Goal: Task Accomplishment & Management: Complete application form

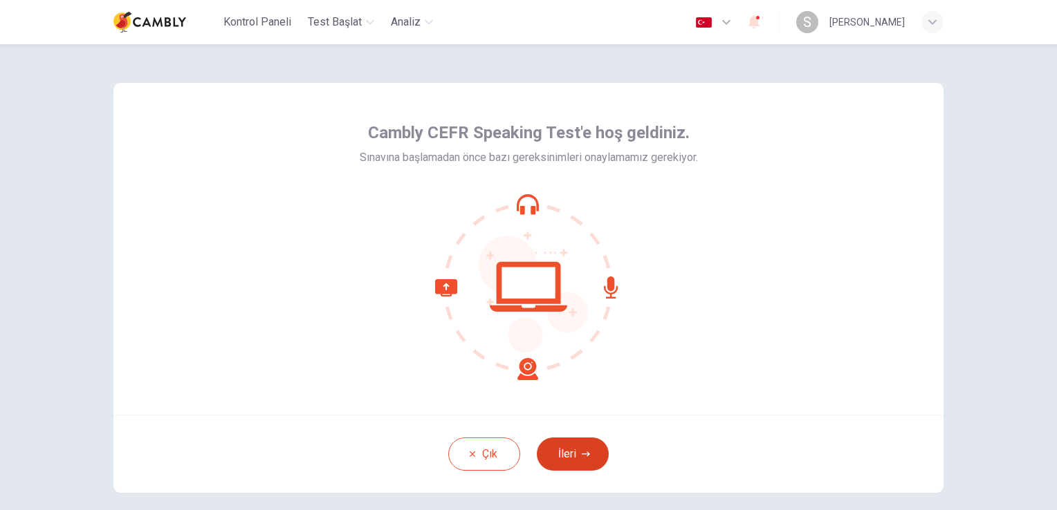
click at [569, 452] on button "İleri" at bounding box center [573, 454] width 72 height 33
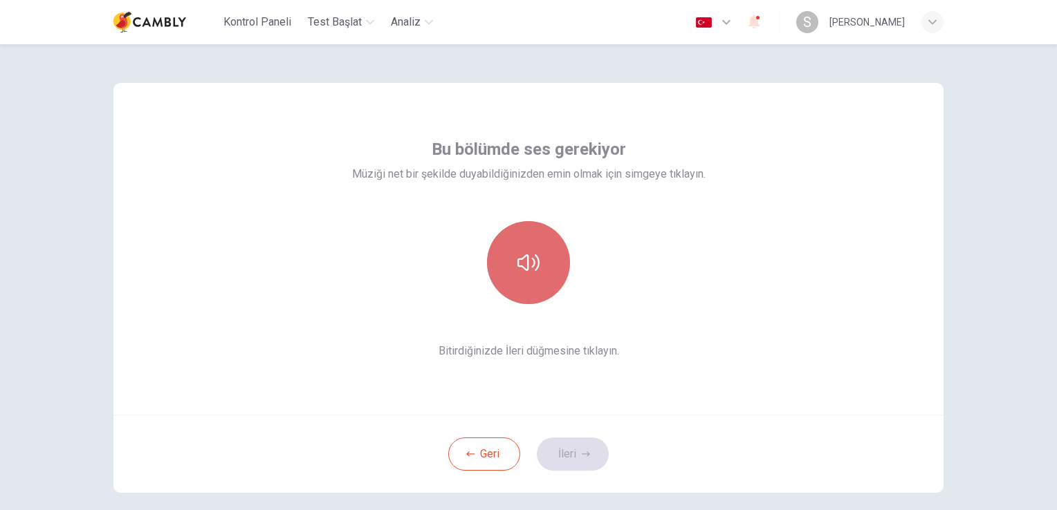
click at [519, 267] on icon "button" at bounding box center [528, 263] width 22 height 17
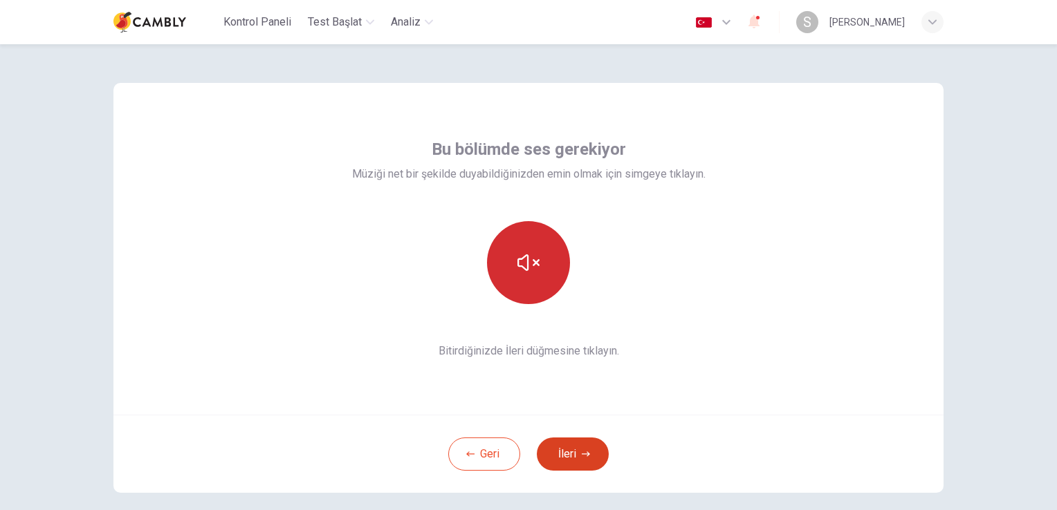
click at [571, 456] on button "İleri" at bounding box center [573, 454] width 72 height 33
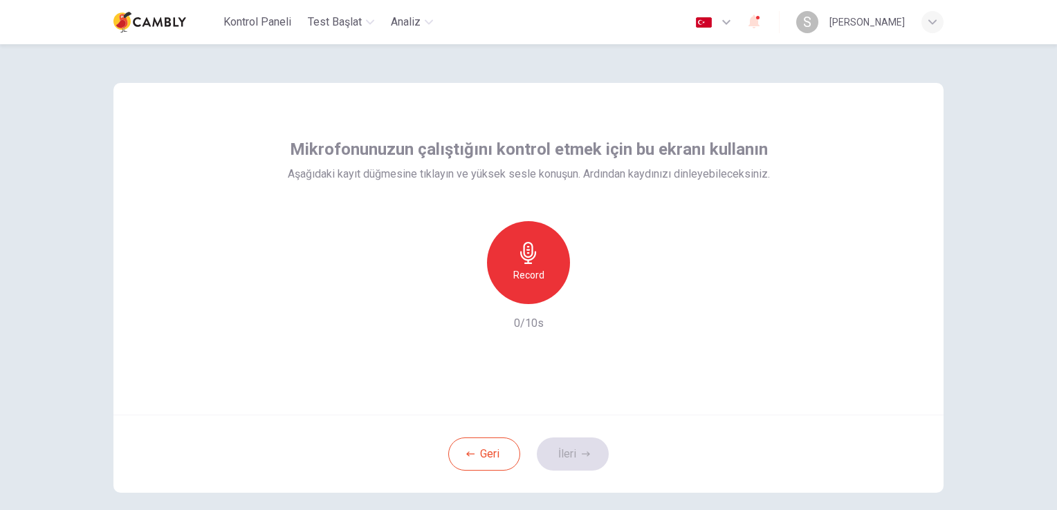
click at [530, 266] on div "Record" at bounding box center [528, 262] width 83 height 83
click at [534, 266] on div "Stop" at bounding box center [528, 262] width 83 height 83
click at [592, 295] on icon "button" at bounding box center [592, 293] width 14 height 14
click at [591, 297] on icon "button" at bounding box center [592, 293] width 14 height 14
click at [628, 372] on div "Mikrofonunuzun çalıştığını kontrol etmek için bu ekranı kullanın Aşağıdaki kayı…" at bounding box center [528, 249] width 830 height 332
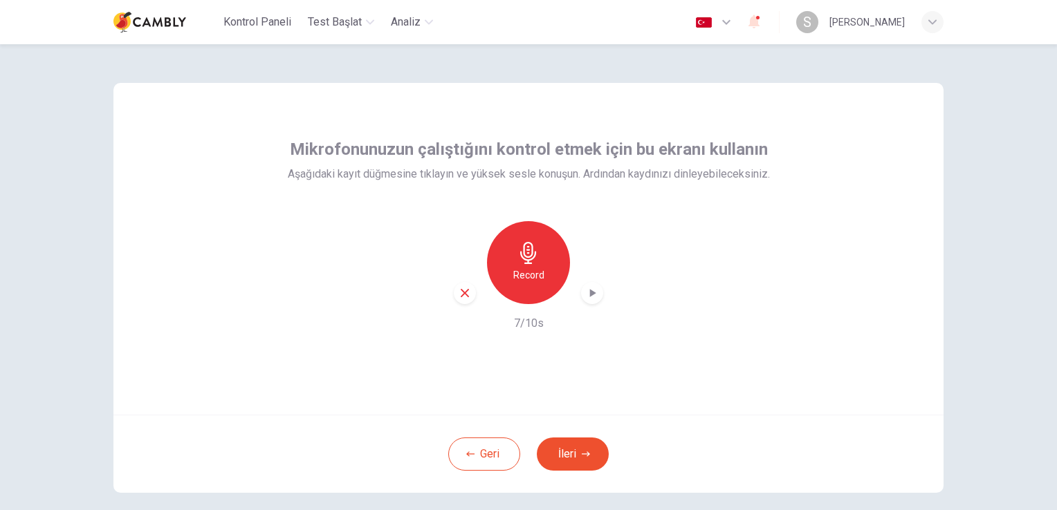
click at [528, 252] on icon "button" at bounding box center [528, 253] width 16 height 22
click at [523, 265] on div "Stop" at bounding box center [528, 262] width 83 height 83
click at [591, 295] on icon "button" at bounding box center [592, 293] width 14 height 14
click at [529, 272] on h6 "Record" at bounding box center [528, 275] width 31 height 17
click at [522, 270] on h6 "Stop" at bounding box center [528, 275] width 21 height 17
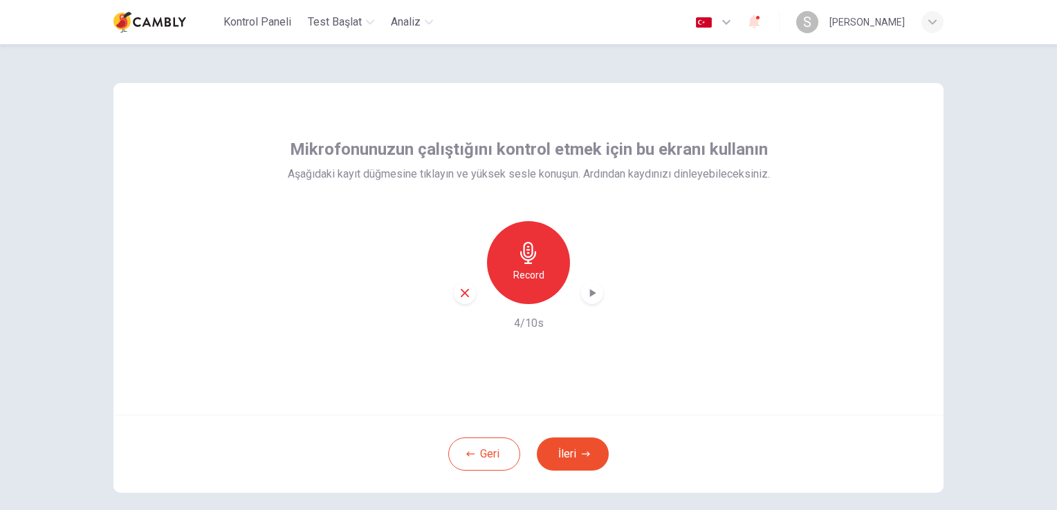
click at [592, 293] on icon "button" at bounding box center [592, 293] width 14 height 14
click at [527, 270] on h6 "Record" at bounding box center [528, 275] width 31 height 17
click at [593, 295] on icon "button" at bounding box center [592, 293] width 14 height 14
drag, startPoint x: 592, startPoint y: 298, endPoint x: 600, endPoint y: 302, distance: 9.3
click at [591, 298] on icon "button" at bounding box center [592, 293] width 14 height 14
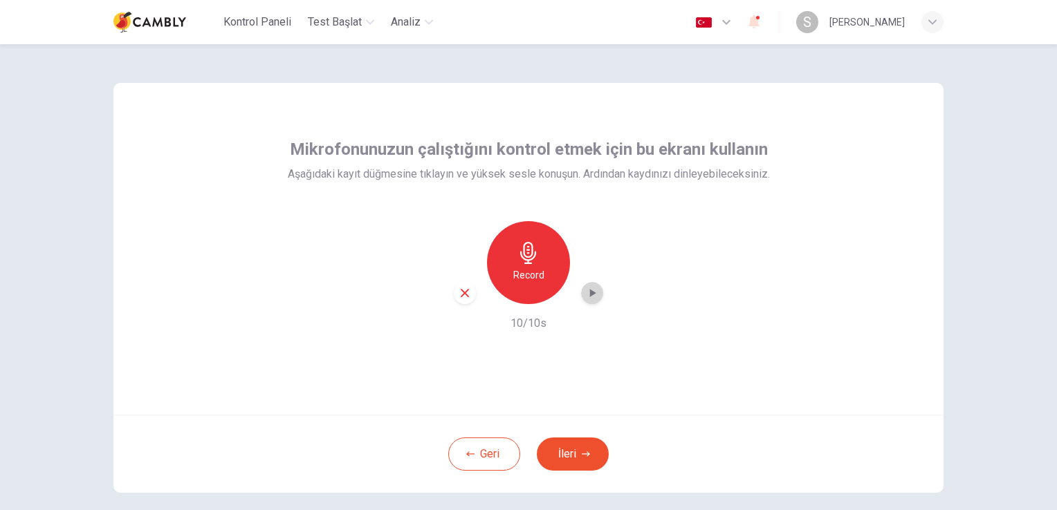
click at [593, 295] on icon "button" at bounding box center [592, 293] width 14 height 14
click at [574, 455] on button "İleri" at bounding box center [573, 454] width 72 height 33
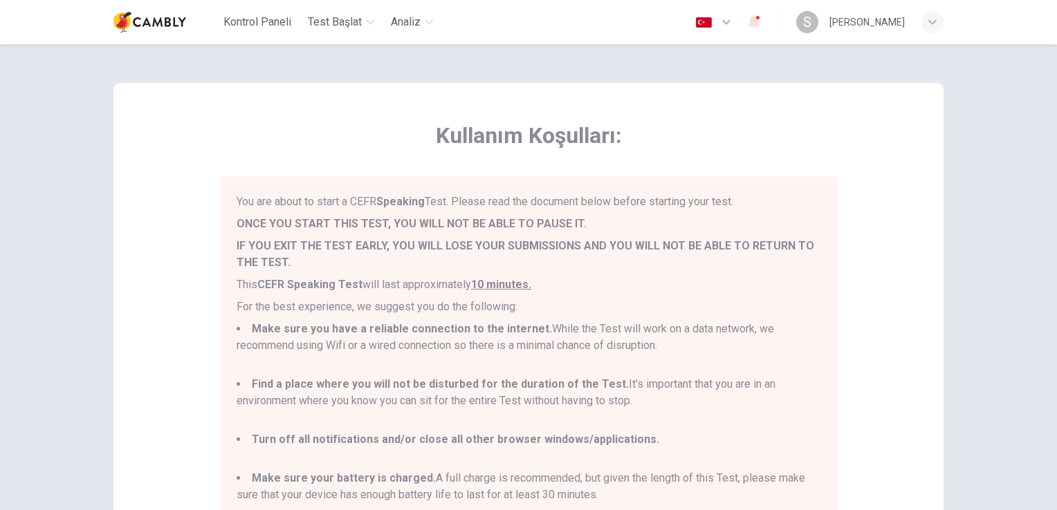
scroll to position [69, 0]
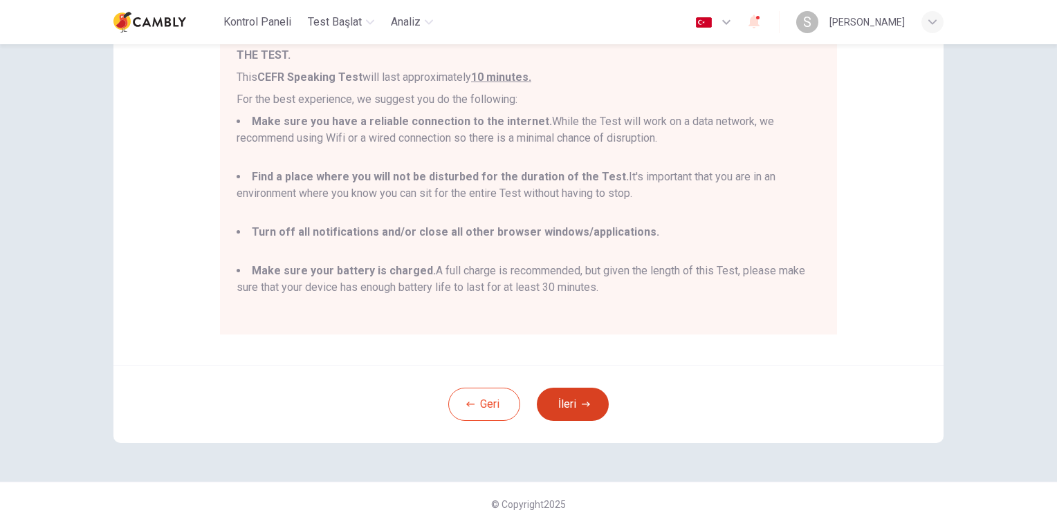
click at [573, 408] on button "İleri" at bounding box center [573, 404] width 72 height 33
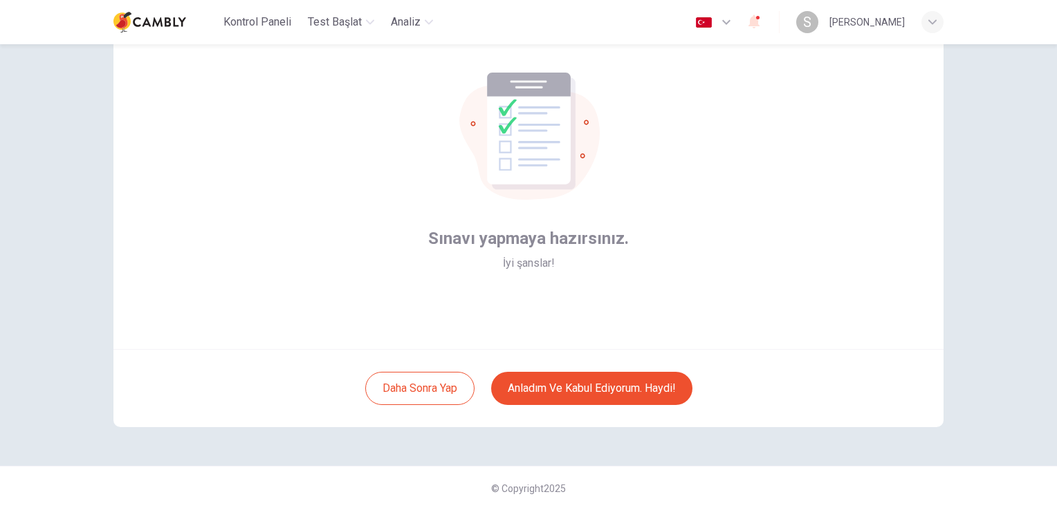
scroll to position [65, 0]
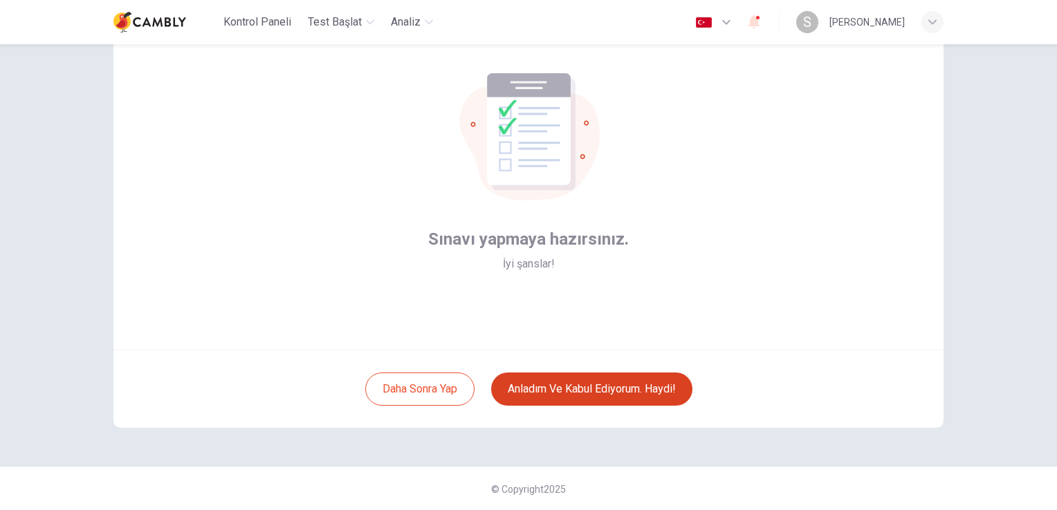
click at [609, 389] on button "Anladım ve kabul ediyorum. Haydi!" at bounding box center [591, 389] width 201 height 33
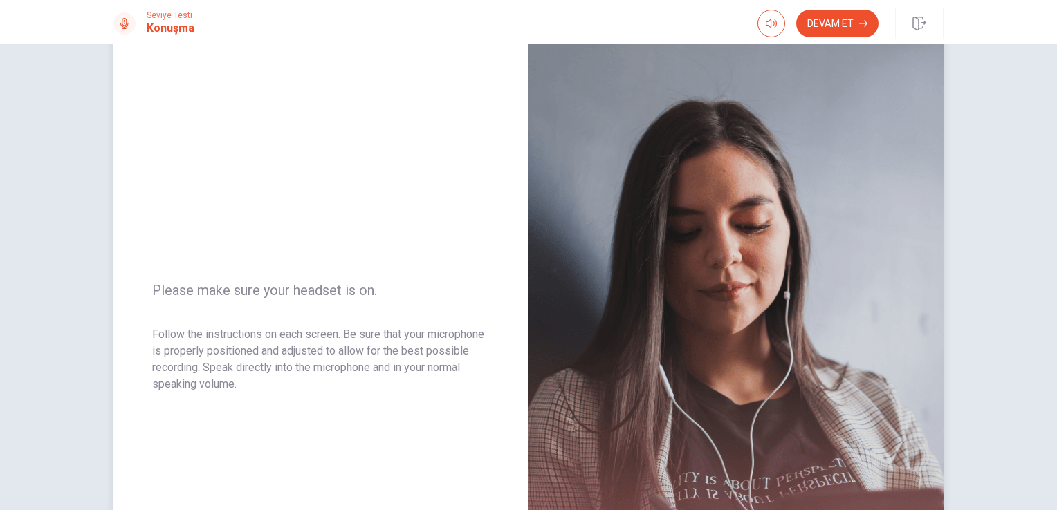
scroll to position [28, 0]
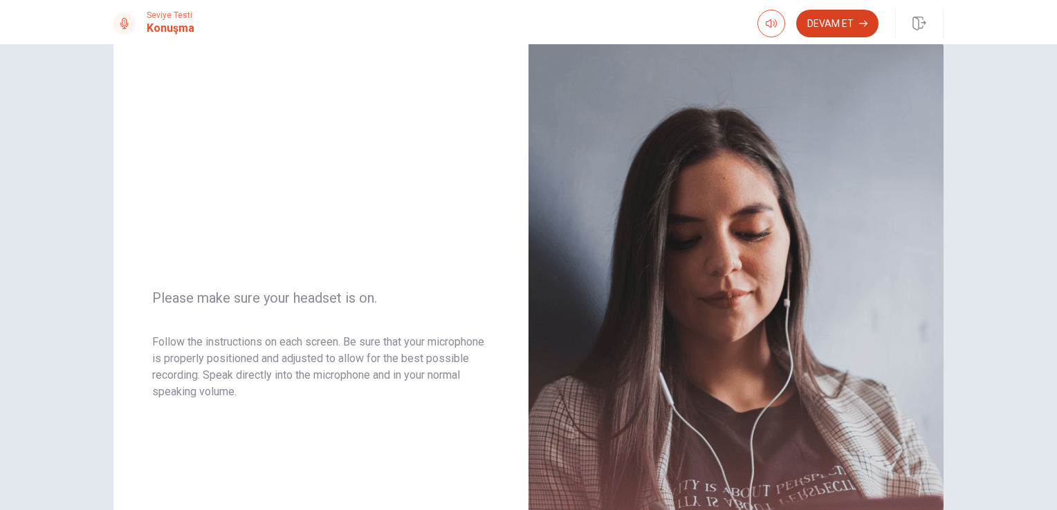
click at [844, 21] on button "Devam Et" at bounding box center [837, 24] width 82 height 28
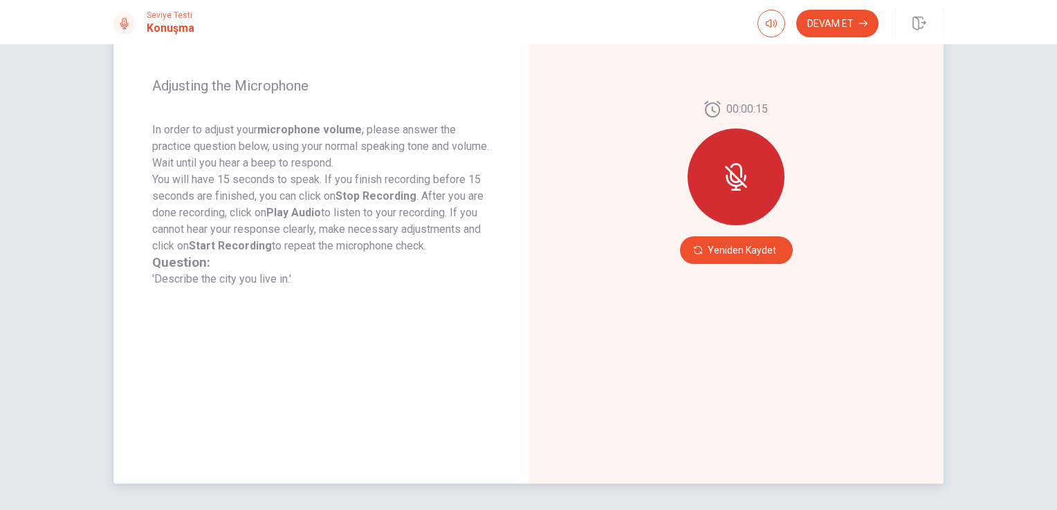
scroll to position [167, 0]
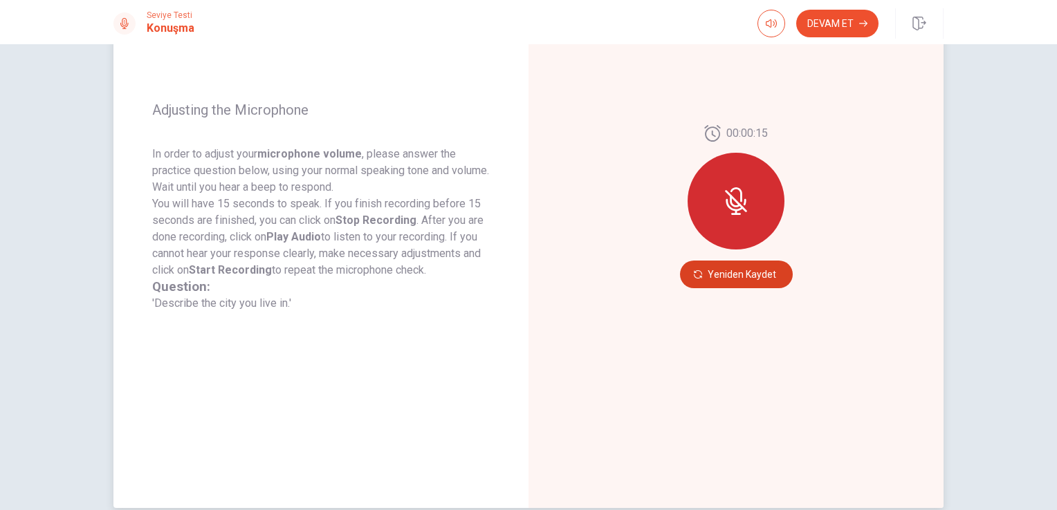
click at [718, 275] on button "Yeniden Kaydet" at bounding box center [736, 275] width 113 height 28
click at [737, 275] on button "Yeniden Kaydet" at bounding box center [736, 275] width 113 height 28
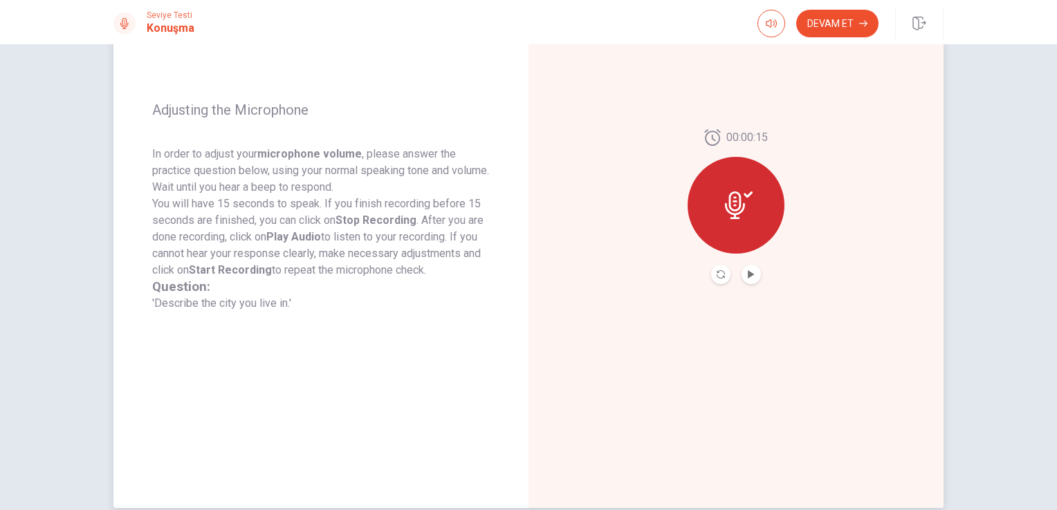
click at [752, 273] on button "Play Audio" at bounding box center [750, 274] width 19 height 19
click at [851, 28] on button "Devam Et" at bounding box center [837, 24] width 82 height 28
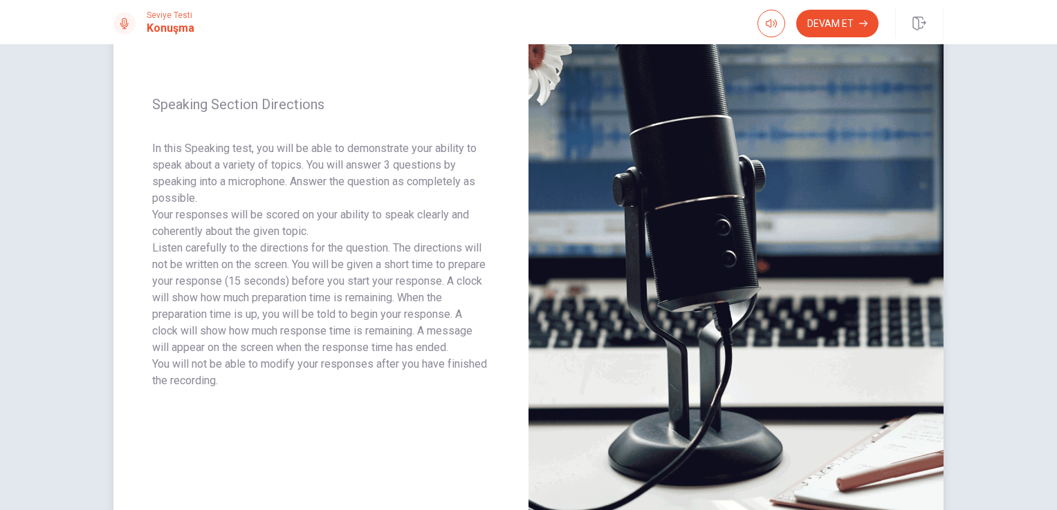
scroll to position [28, 0]
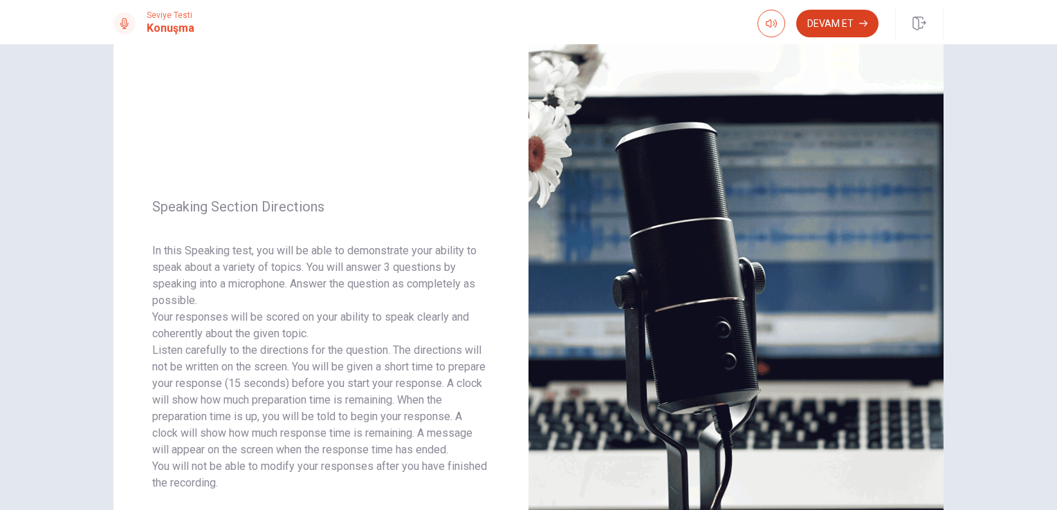
click at [853, 24] on button "Devam Et" at bounding box center [837, 24] width 82 height 28
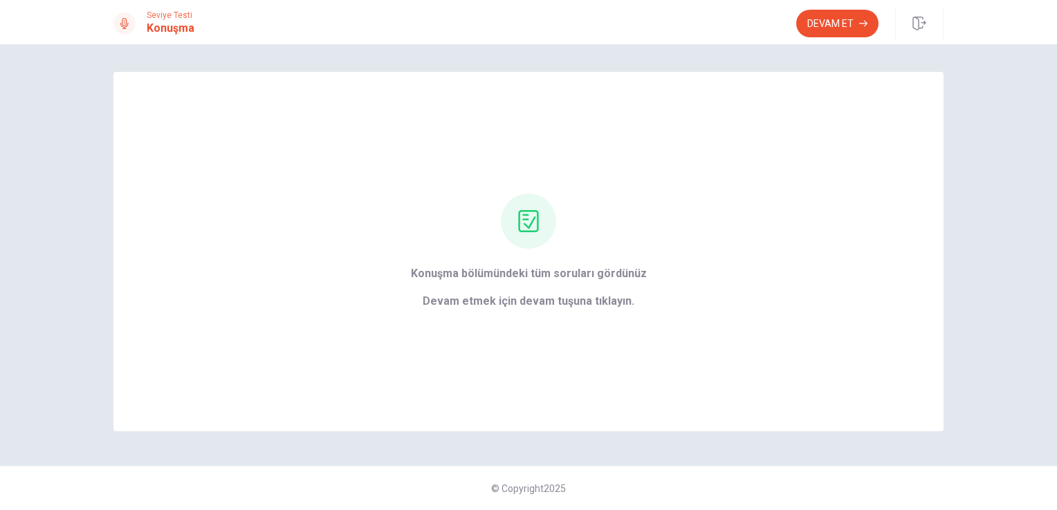
scroll to position [0, 0]
click at [837, 29] on button "Devam Et" at bounding box center [837, 24] width 82 height 28
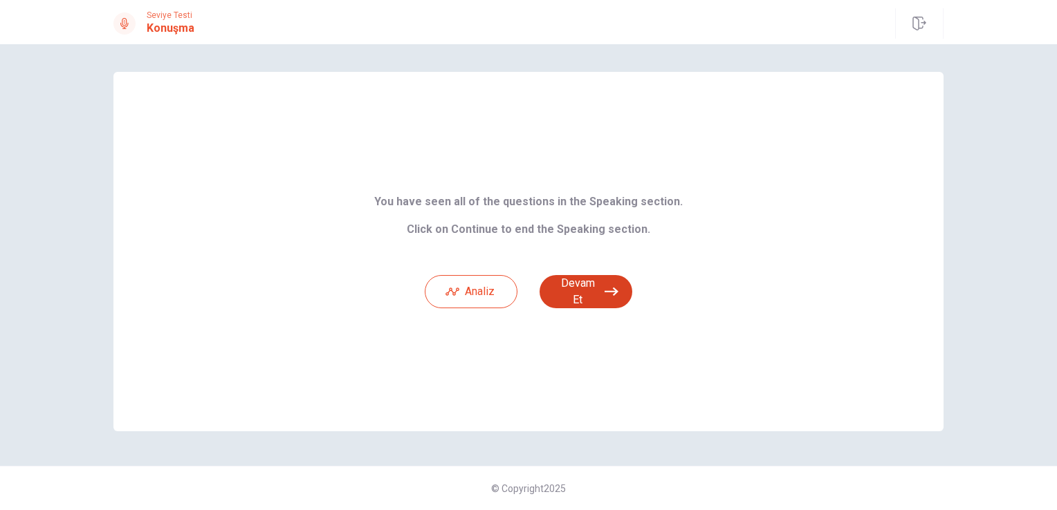
click at [591, 302] on button "Devam Et" at bounding box center [585, 291] width 93 height 33
